Goal: Obtain resource: Obtain resource

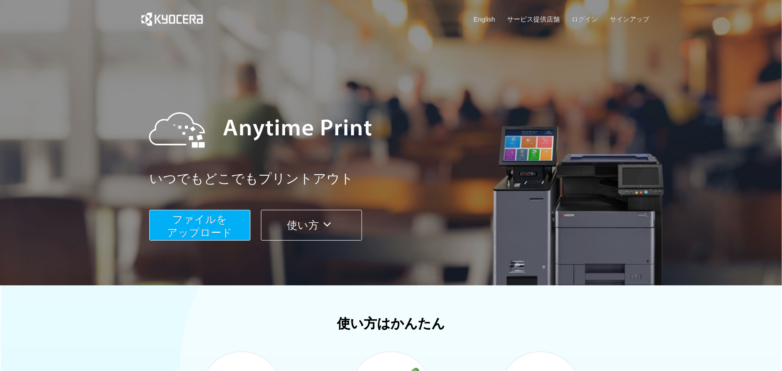
click at [207, 225] on span "ファイルを ​​アップロード" at bounding box center [199, 226] width 65 height 25
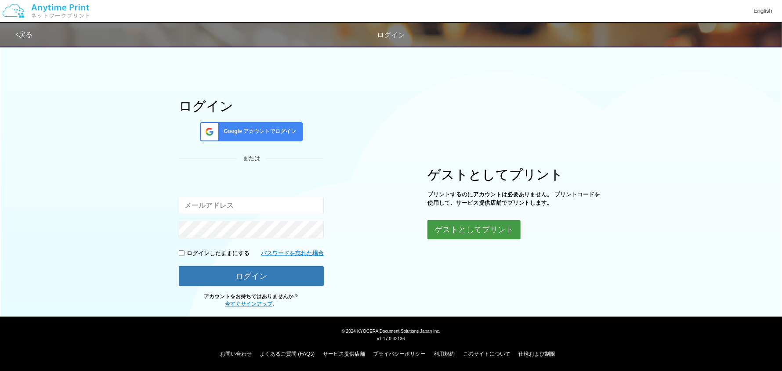
scroll to position [20, 0]
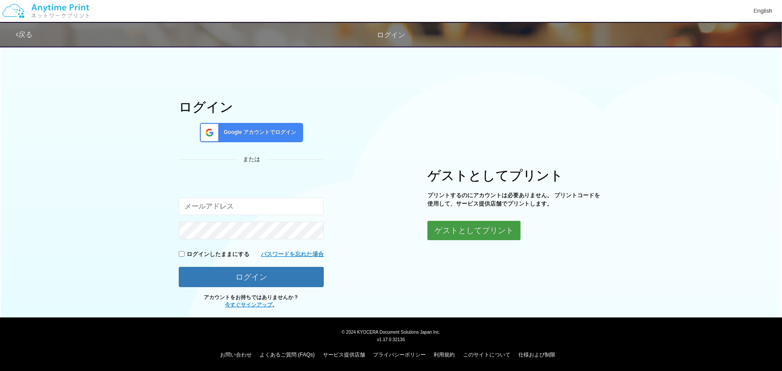
click at [435, 237] on button "ゲストとしてプリント" at bounding box center [473, 230] width 93 height 19
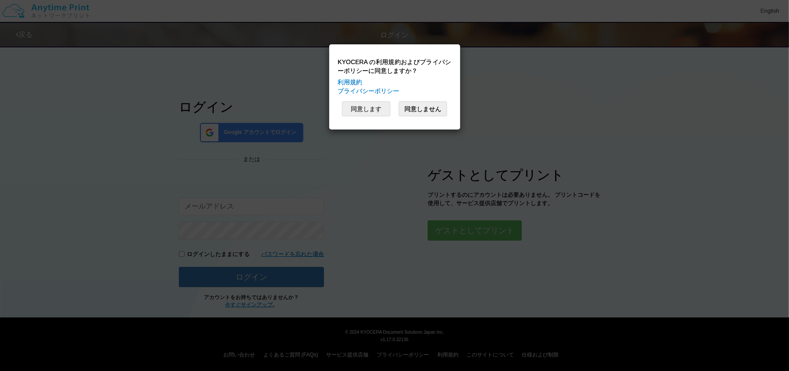
click at [381, 109] on button "同意します" at bounding box center [366, 108] width 48 height 15
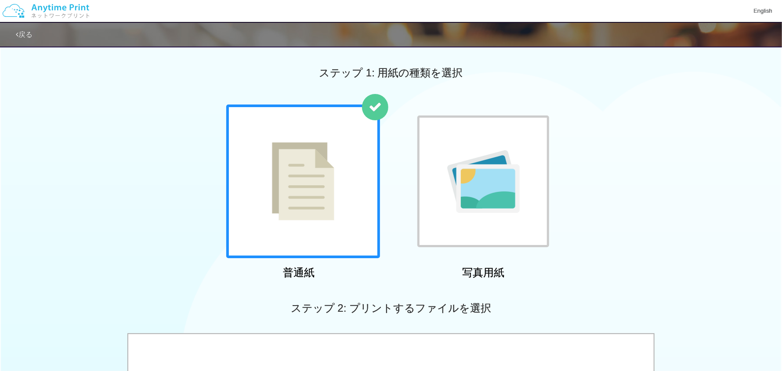
click at [326, 166] on img at bounding box center [303, 181] width 62 height 78
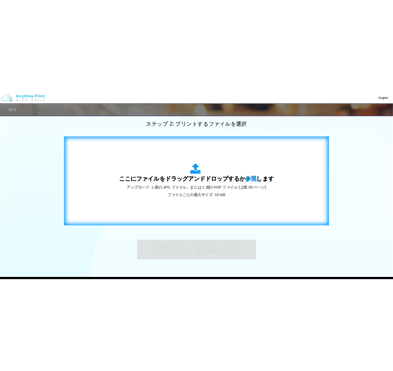
scroll to position [246, 0]
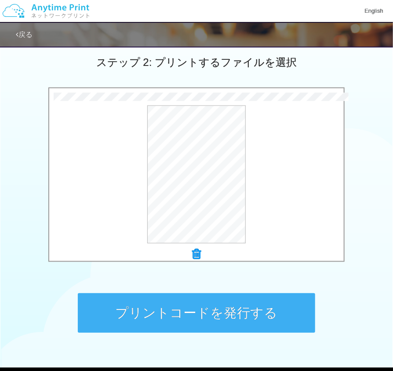
click at [219, 326] on button "プリントコードを発行する" at bounding box center [196, 313] width 237 height 40
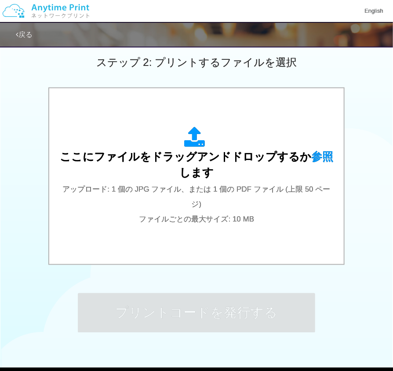
scroll to position [0, 0]
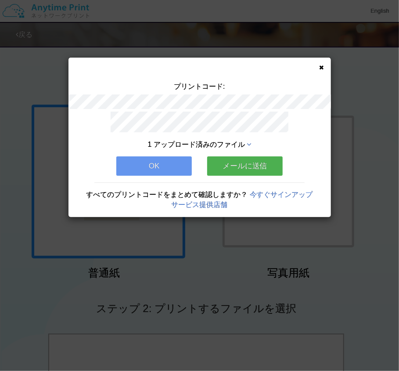
click at [167, 164] on button "OK" at bounding box center [154, 165] width 76 height 19
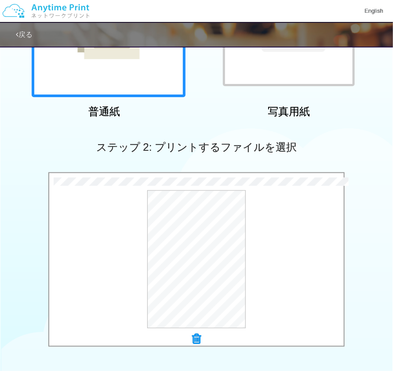
scroll to position [297, 0]
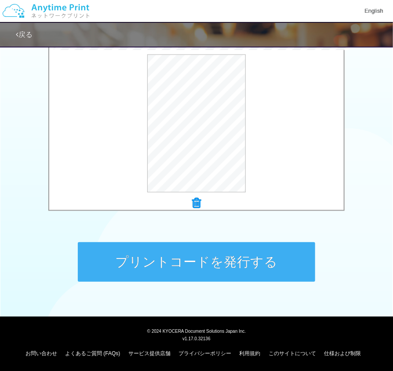
click at [217, 261] on button "プリントコードを発行する" at bounding box center [196, 262] width 237 height 40
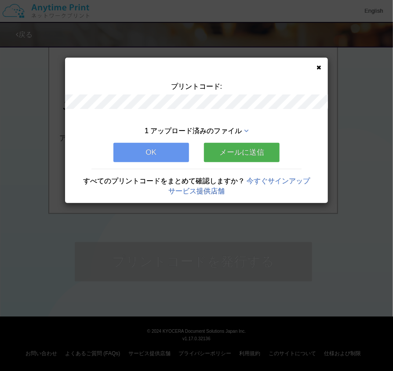
scroll to position [0, 0]
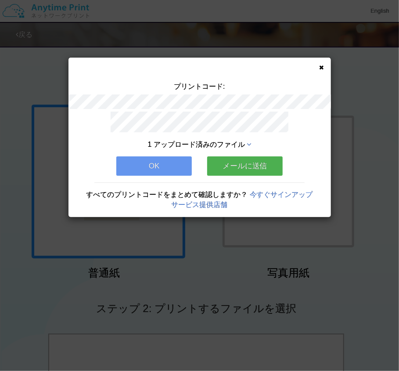
click at [228, 141] on span "1 アップロード済みのファイル" at bounding box center [196, 144] width 97 height 7
click at [250, 141] on icon at bounding box center [249, 144] width 4 height 7
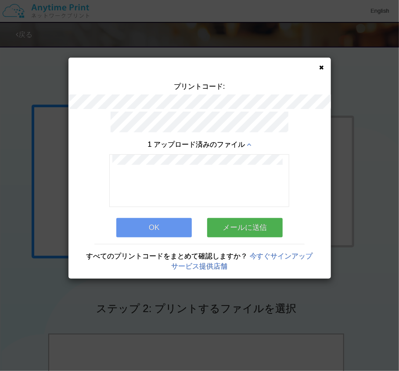
click at [154, 228] on button "OK" at bounding box center [154, 227] width 76 height 19
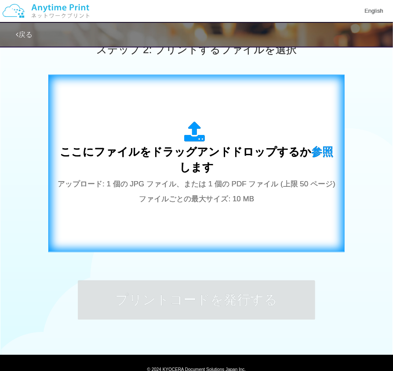
scroll to position [264, 0]
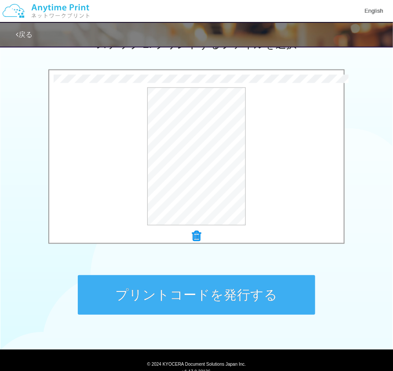
click at [213, 288] on button "プリントコードを発行する" at bounding box center [196, 295] width 237 height 40
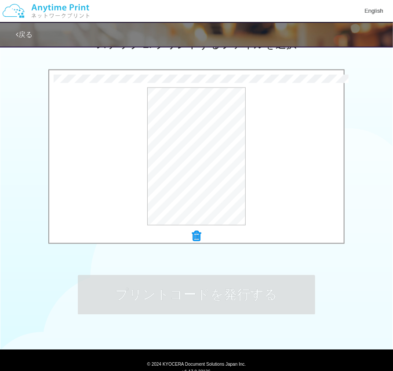
scroll to position [0, 0]
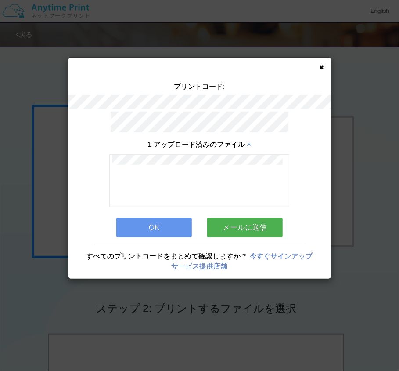
click at [170, 224] on button "OK" at bounding box center [154, 227] width 76 height 19
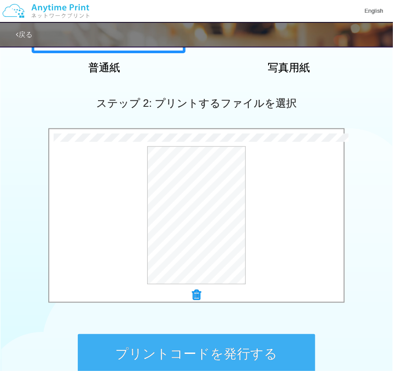
scroll to position [249, 0]
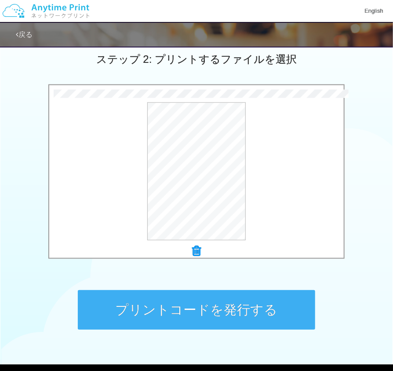
click at [178, 310] on button "プリントコードを発行する" at bounding box center [196, 310] width 237 height 40
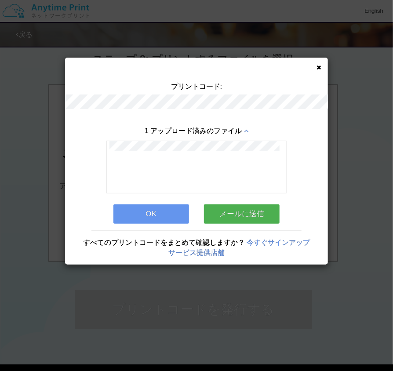
scroll to position [0, 0]
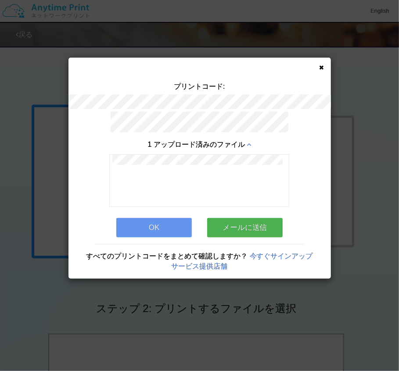
click at [170, 224] on button "OK" at bounding box center [154, 227] width 76 height 19
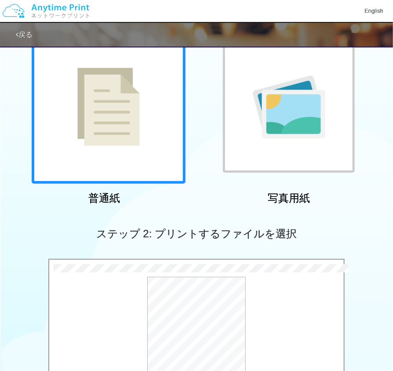
scroll to position [297, 0]
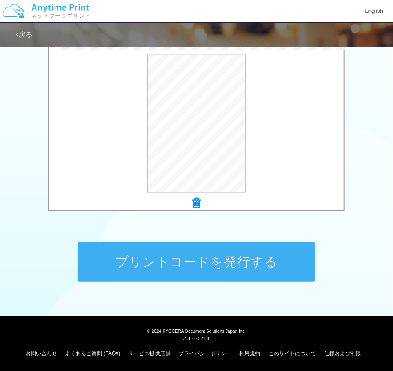
click at [291, 262] on button "プリントコードを発行する" at bounding box center [196, 262] width 237 height 40
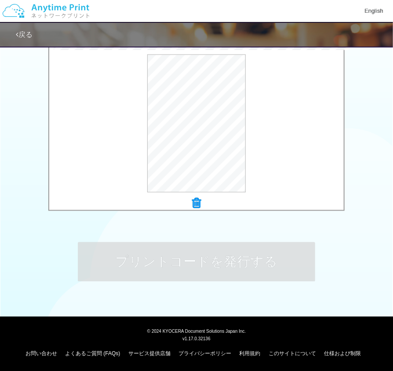
scroll to position [0, 0]
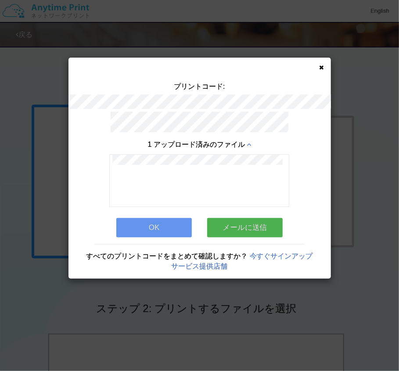
click at [324, 68] on div "プリントコード: 1 アップロード済みのファイル OK メールに送信 すべてのプリントコードをまとめて確認しますか？ 今すぐサインアップ サービス提供店舗" at bounding box center [200, 168] width 263 height 221
click at [322, 66] on icon at bounding box center [322, 68] width 4 height 6
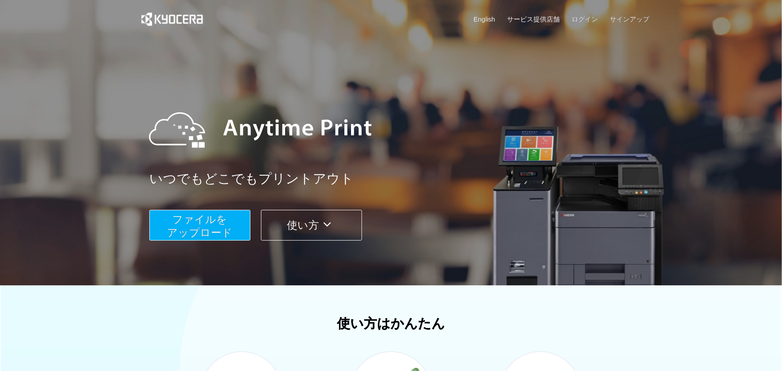
click at [198, 214] on span "ファイルを ​​アップロード" at bounding box center [199, 226] width 65 height 25
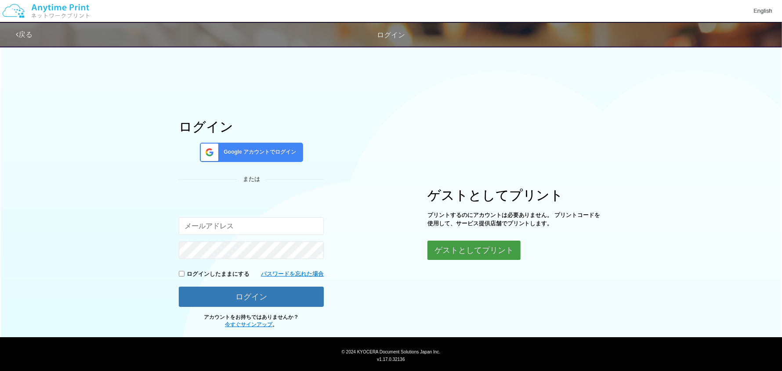
click at [463, 250] on button "ゲストとしてプリント" at bounding box center [473, 250] width 93 height 19
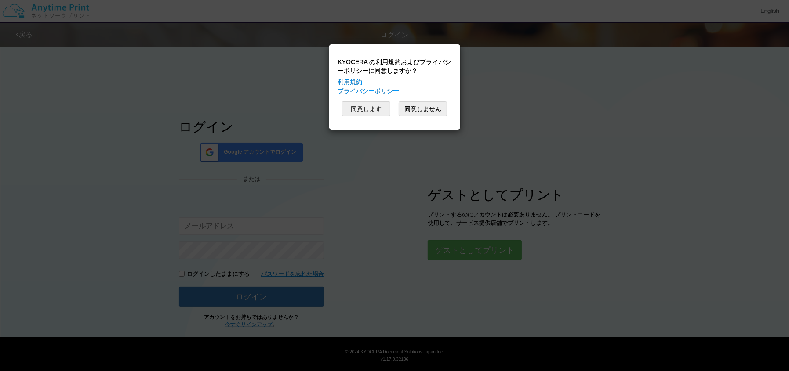
click at [380, 110] on button "同意します" at bounding box center [366, 108] width 48 height 15
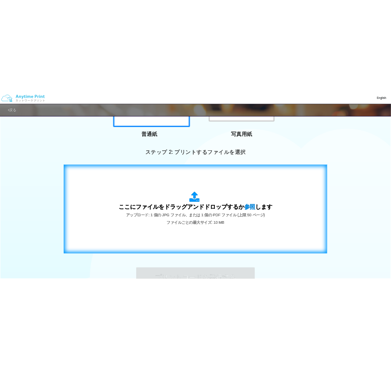
scroll to position [194, 0]
